Goal: Transaction & Acquisition: Purchase product/service

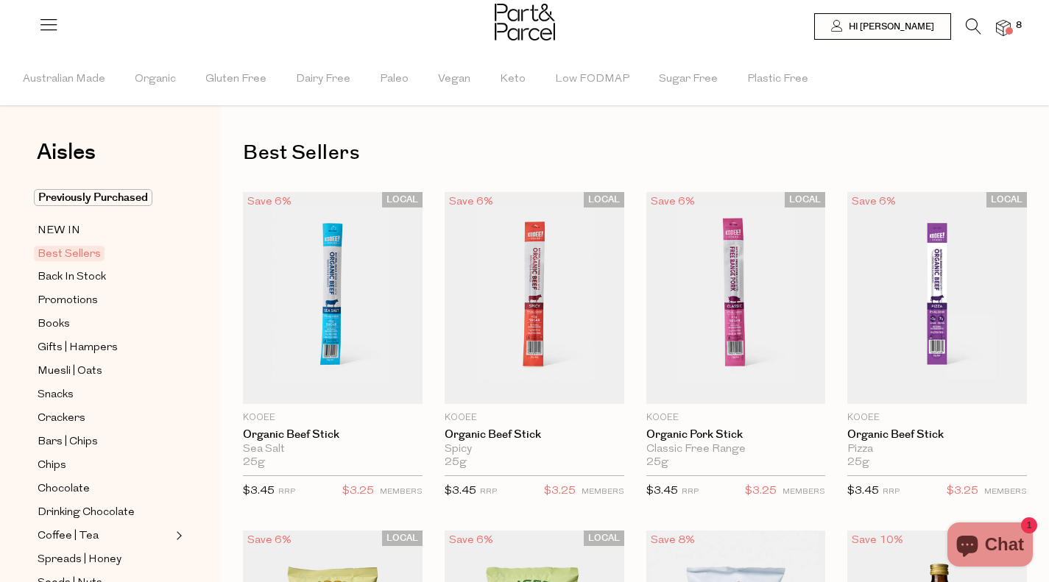
click at [55, 17] on icon at bounding box center [48, 24] width 21 height 21
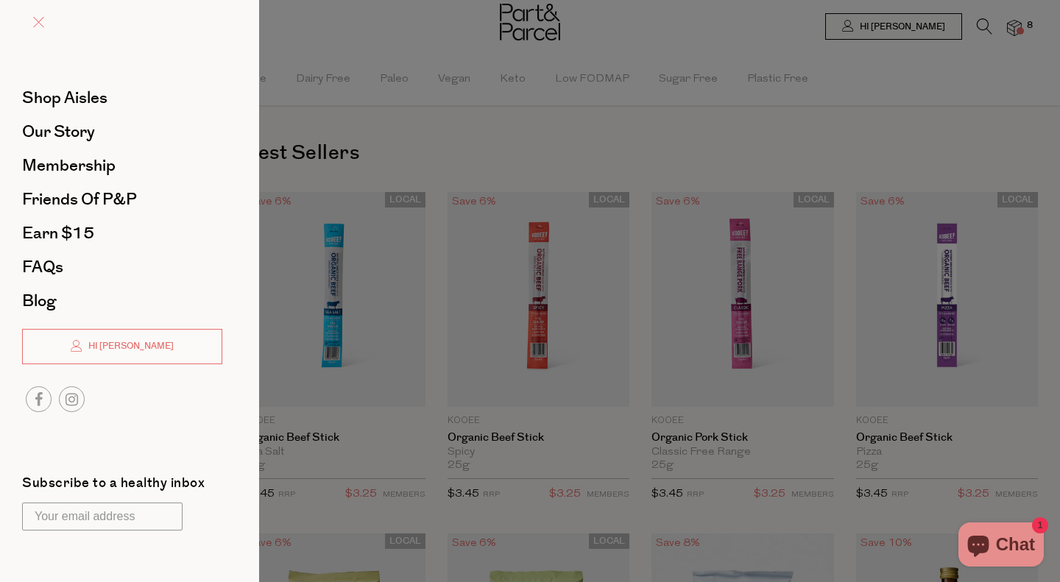
click at [40, 23] on span at bounding box center [38, 22] width 11 height 11
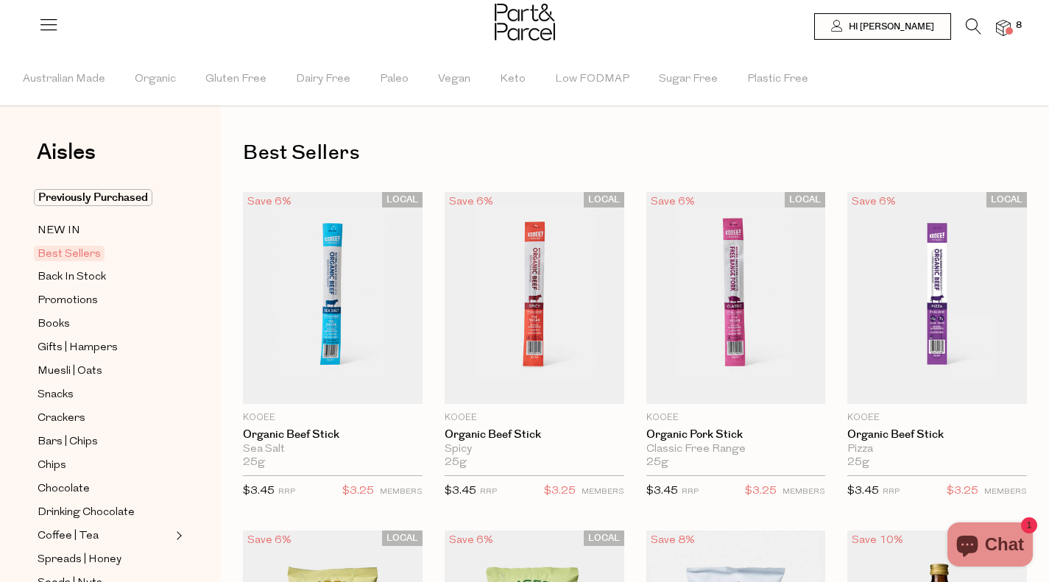
drag, startPoint x: 969, startPoint y: 28, endPoint x: 931, endPoint y: 68, distance: 55.7
click at [969, 27] on icon at bounding box center [973, 26] width 15 height 16
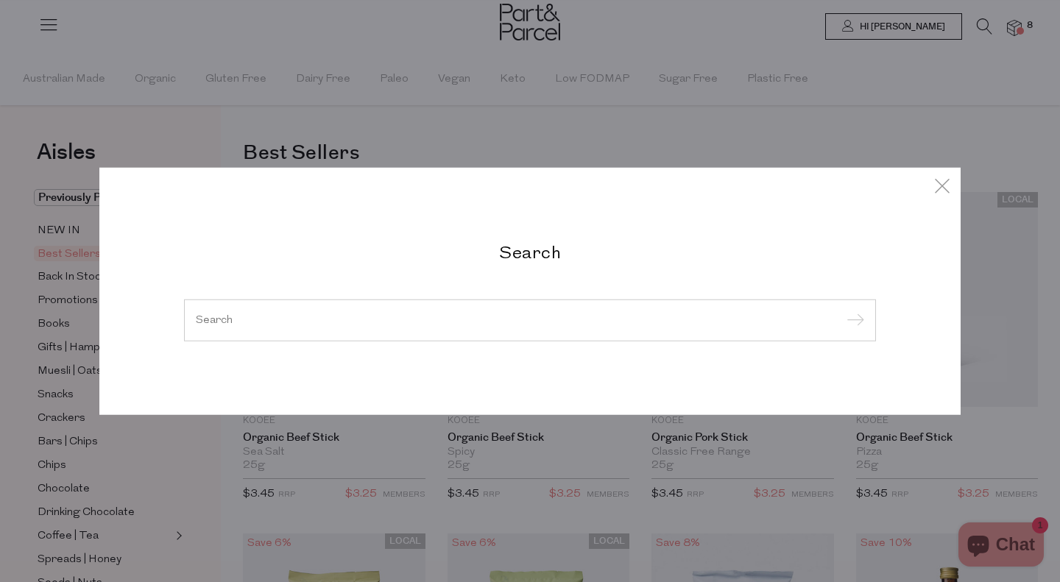
click at [416, 314] on input "search" at bounding box center [530, 319] width 668 height 11
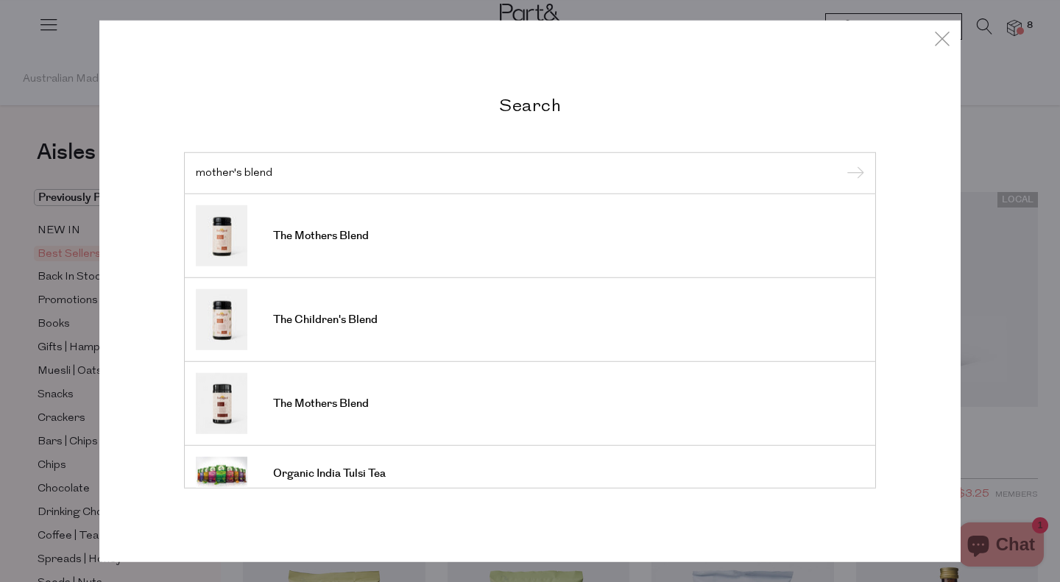
type input "mother's blend"
click at [344, 241] on span "The Mothers Blend" at bounding box center [321, 236] width 96 height 15
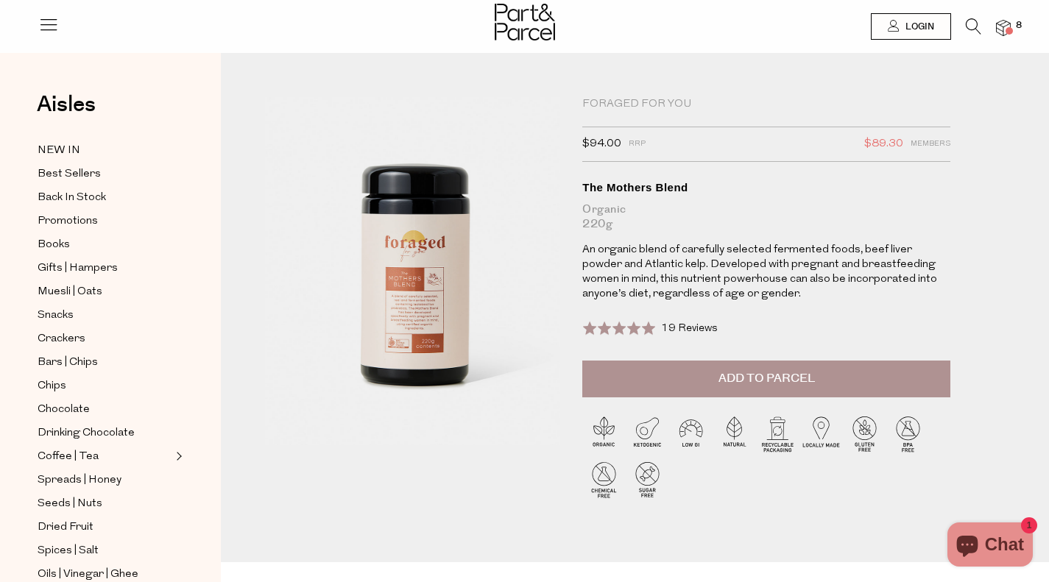
click at [774, 379] on span "Add to Parcel" at bounding box center [767, 378] width 96 height 17
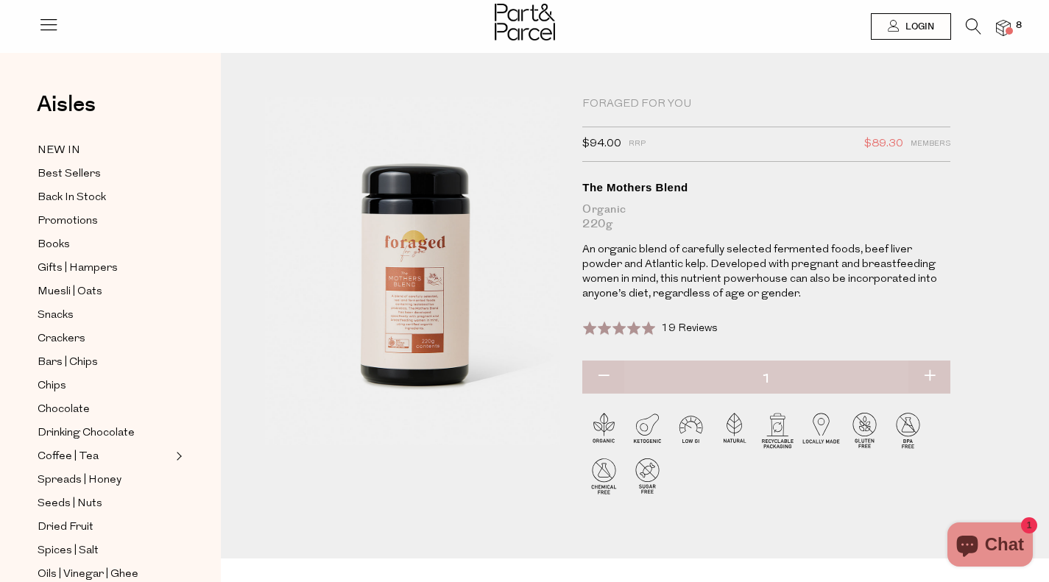
click at [936, 370] on button "button" at bounding box center [929, 377] width 42 height 32
type input "2"
click at [1009, 27] on span at bounding box center [1009, 30] width 7 height 7
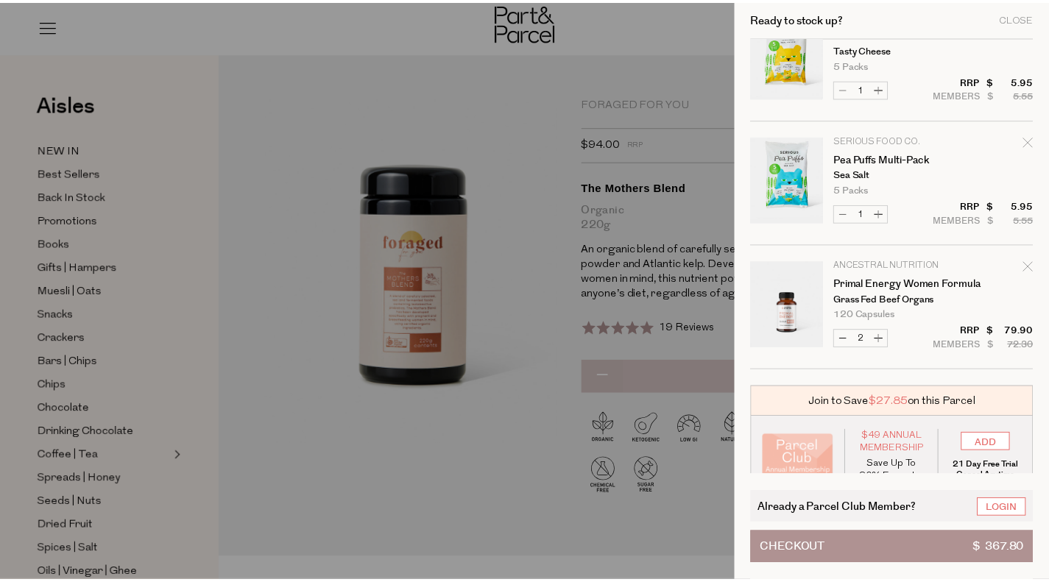
scroll to position [565, 0]
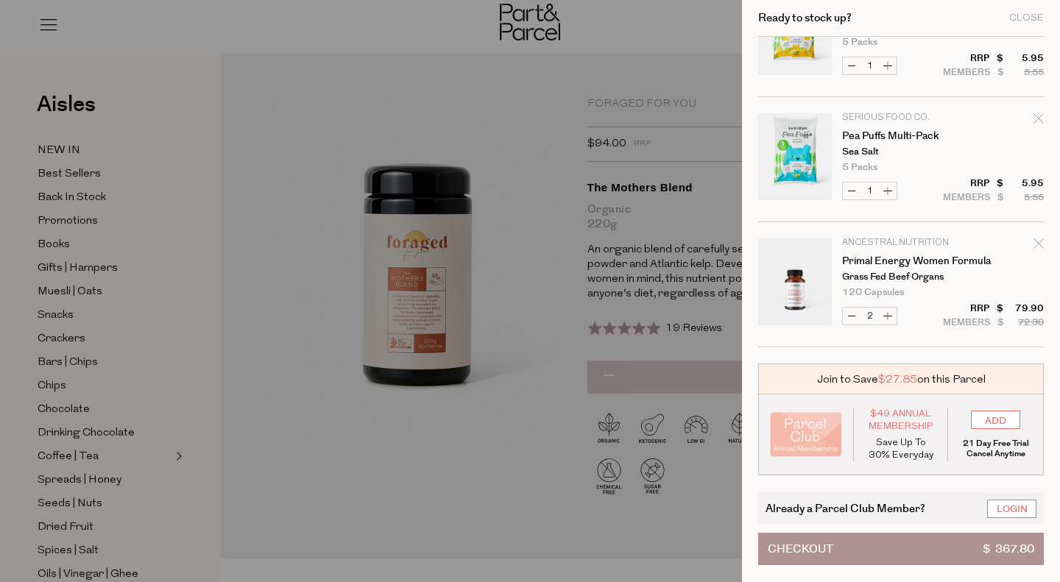
click at [85, 174] on div at bounding box center [530, 291] width 1060 height 582
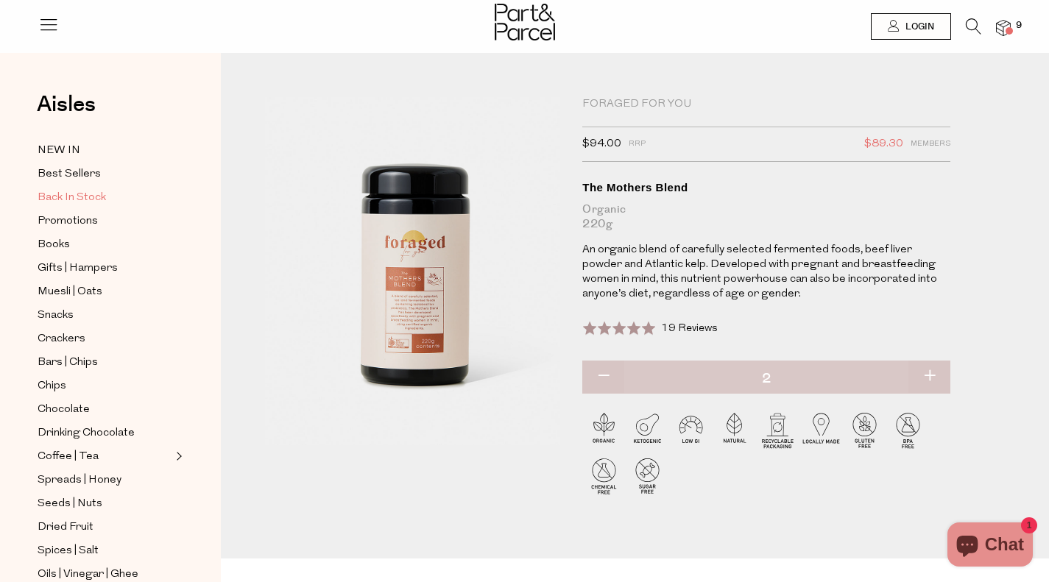
click at [95, 190] on span "Back In Stock" at bounding box center [72, 198] width 68 height 18
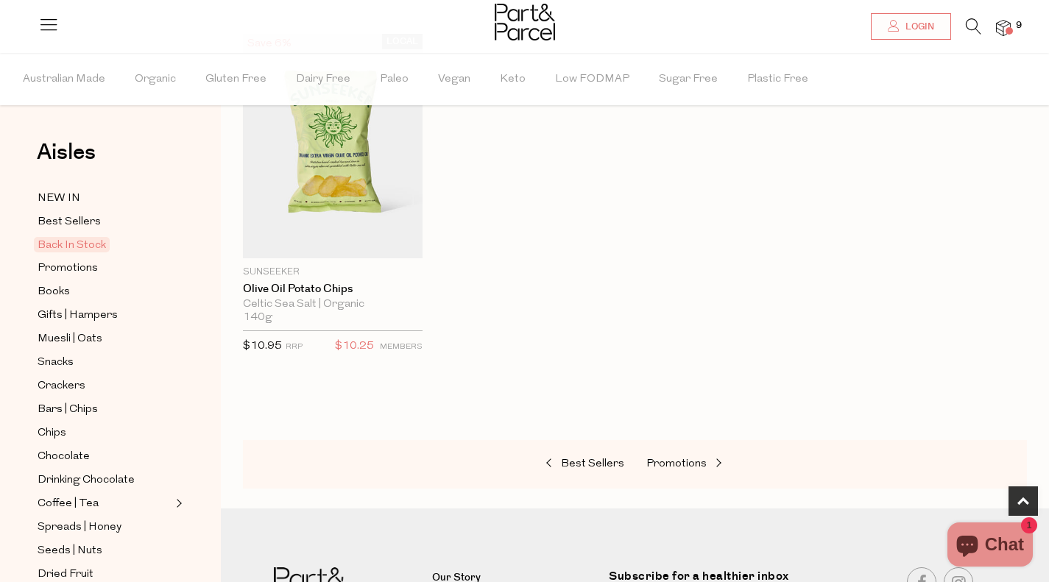
scroll to position [883, 0]
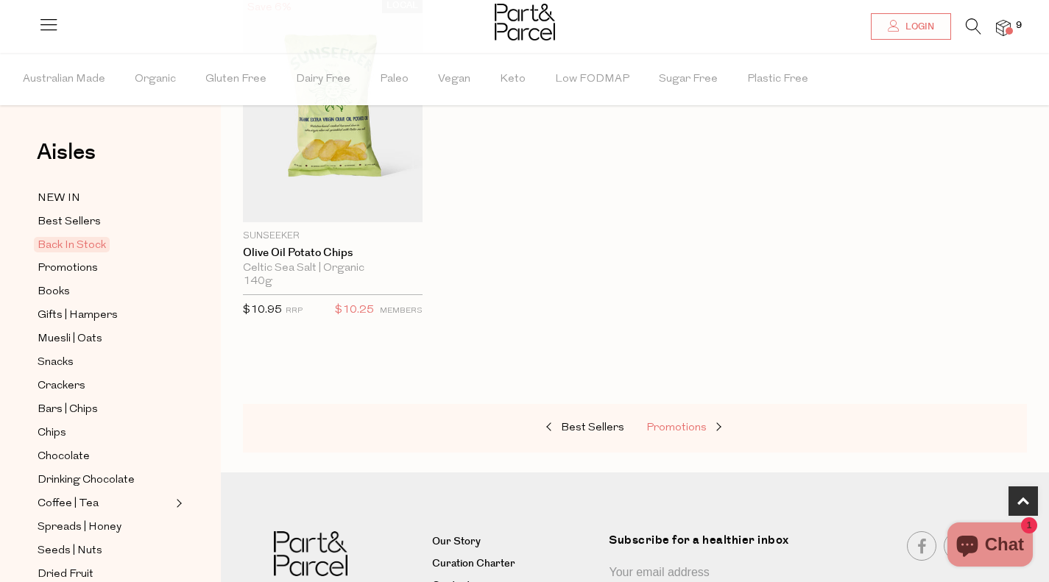
click at [668, 423] on span "Promotions" at bounding box center [676, 428] width 60 height 11
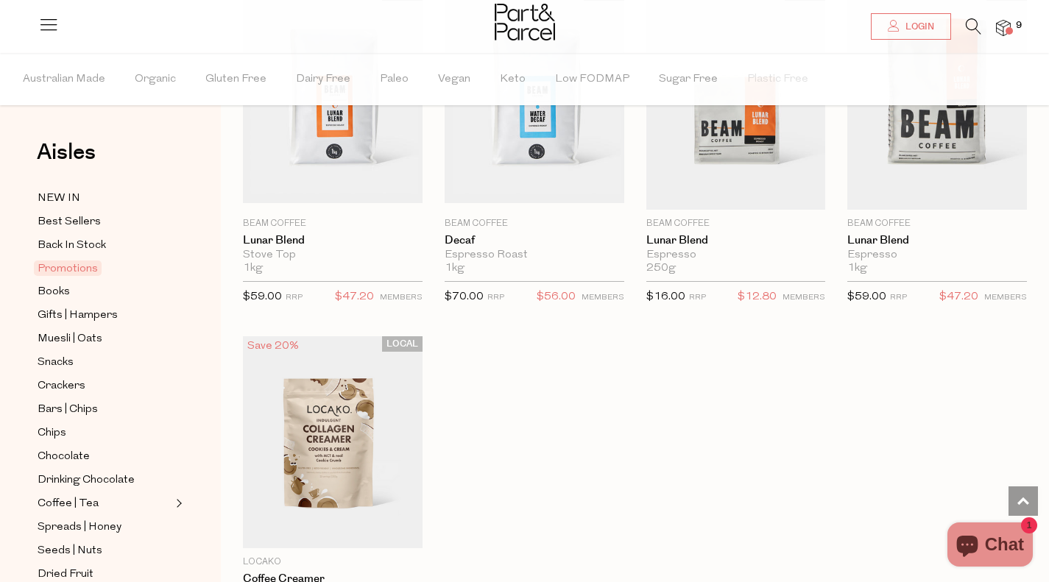
scroll to position [1252, 0]
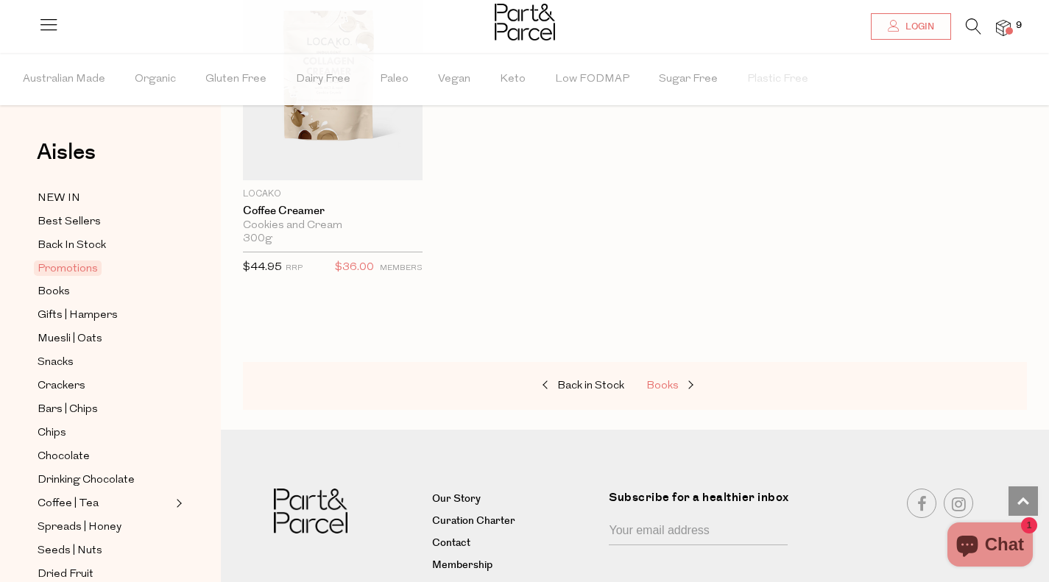
click at [653, 381] on span "Books" at bounding box center [662, 386] width 32 height 11
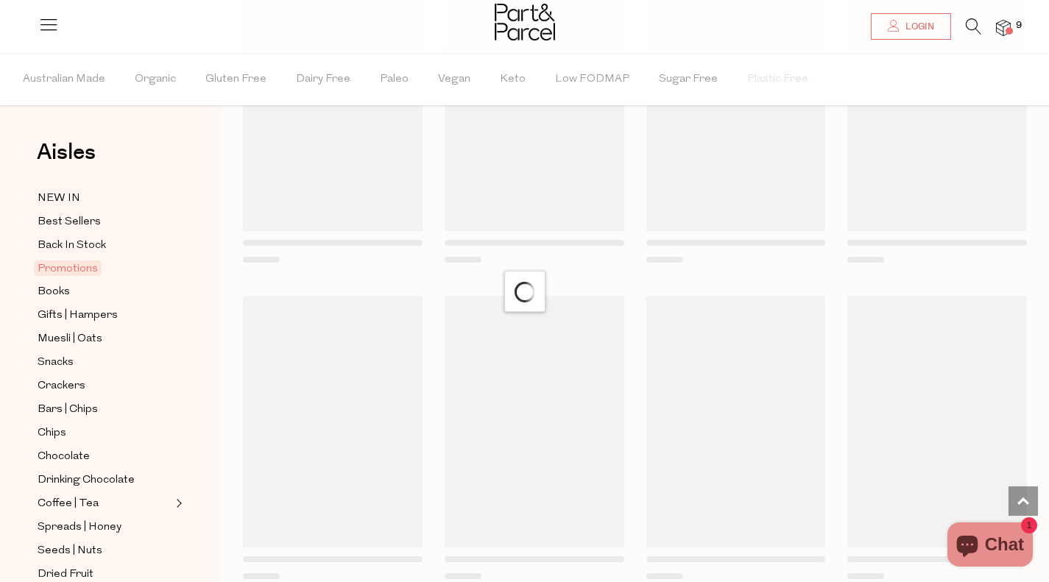
scroll to position [107, 0]
